Goal: Task Accomplishment & Management: Manage account settings

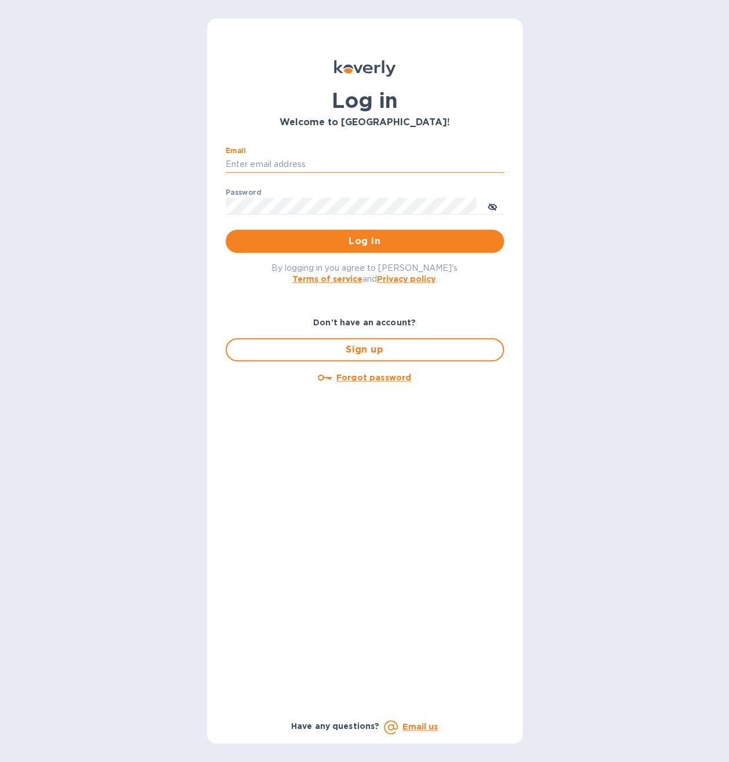
click at [336, 158] on input "Email" at bounding box center [365, 164] width 278 height 17
type input "S"
type input "[EMAIL_ADDRESS][DOMAIN_NAME]"
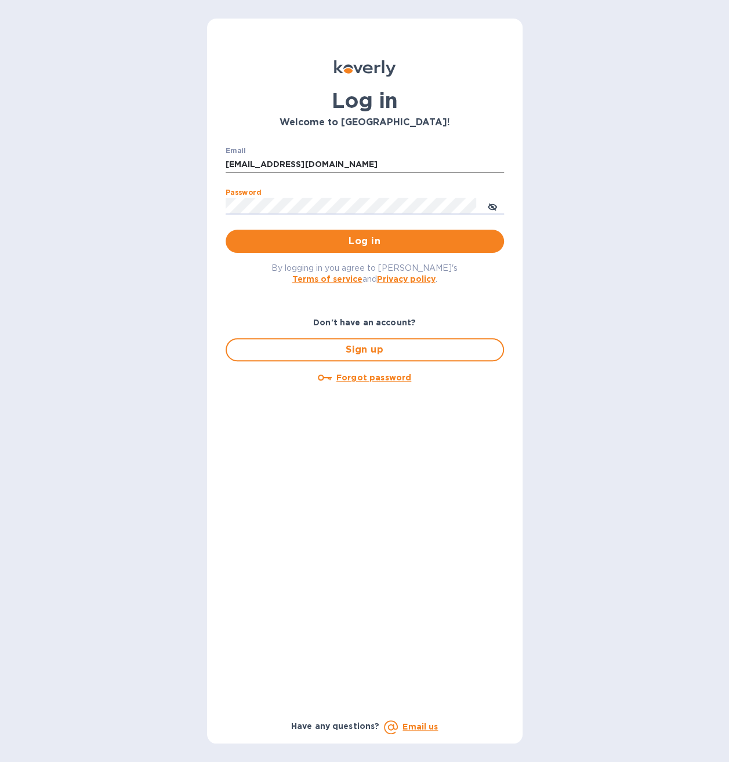
click at [226, 230] on button "Log in" at bounding box center [365, 241] width 278 height 23
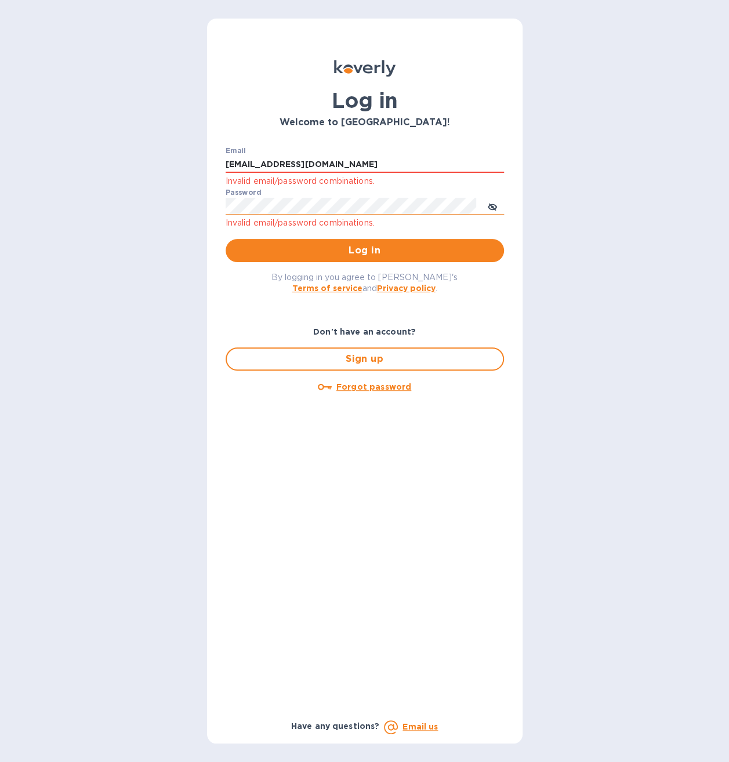
click at [494, 206] on icon "toggle password visibility" at bounding box center [492, 206] width 9 height 9
click at [226, 239] on button "Log in" at bounding box center [365, 250] width 278 height 23
